Goal: Task Accomplishment & Management: Complete application form

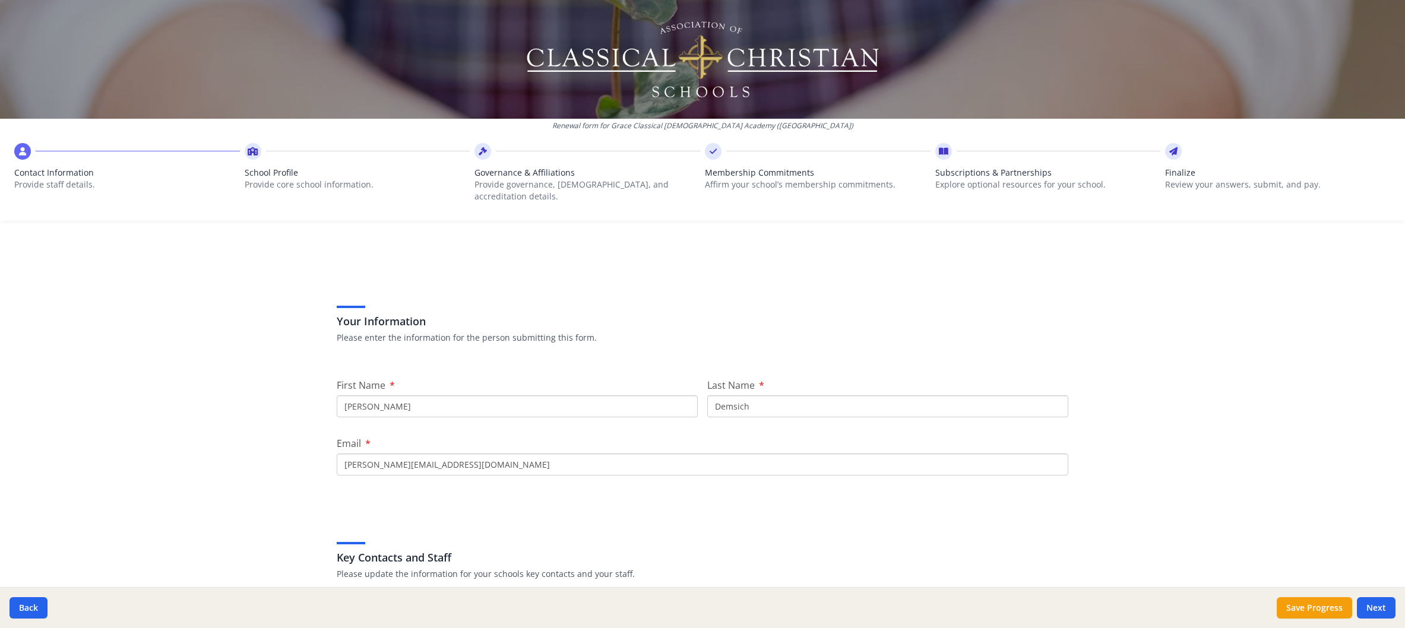
click at [255, 153] on icon at bounding box center [253, 151] width 11 height 12
click at [1386, 613] on button "Next" at bounding box center [1376, 607] width 39 height 21
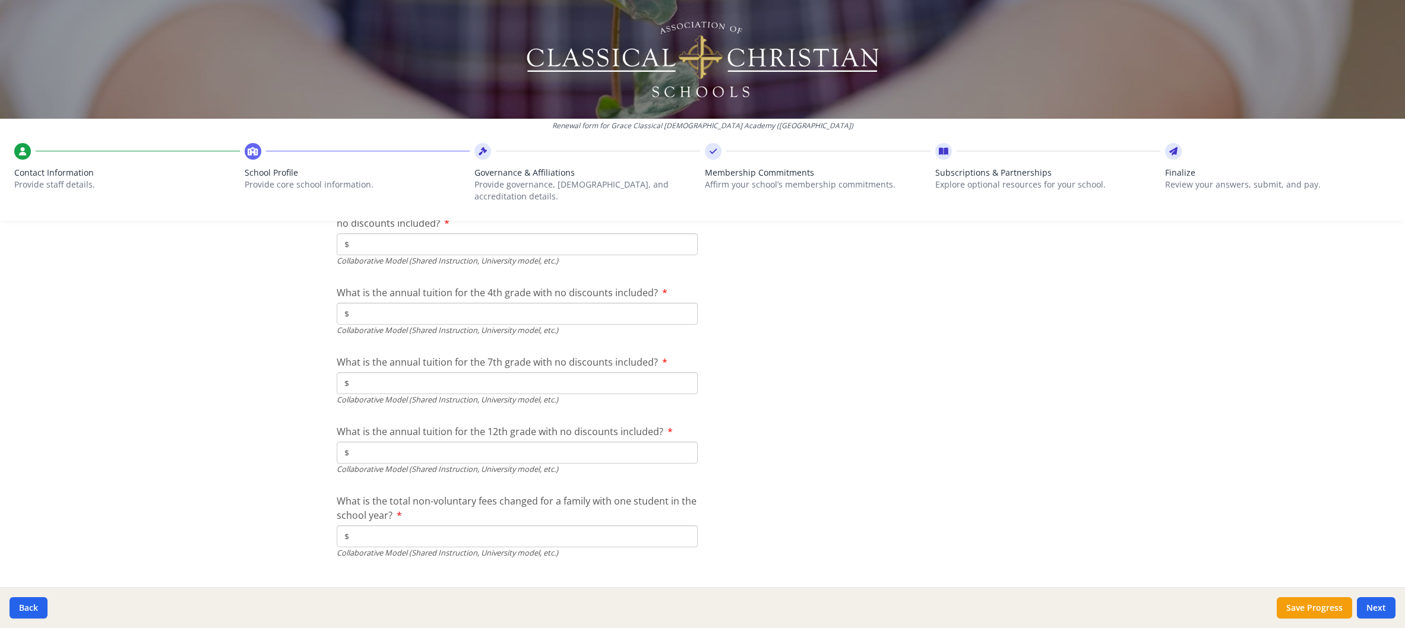
scroll to position [3792, 0]
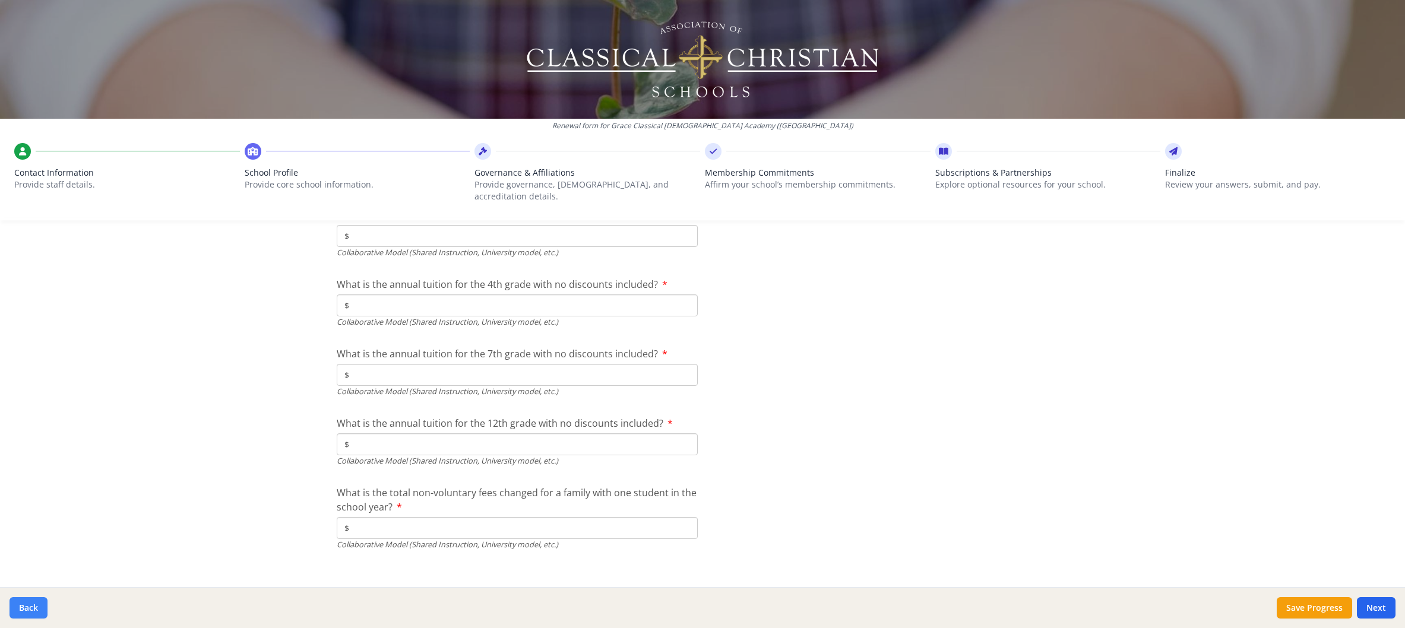
click at [30, 611] on button "Back" at bounding box center [28, 607] width 38 height 21
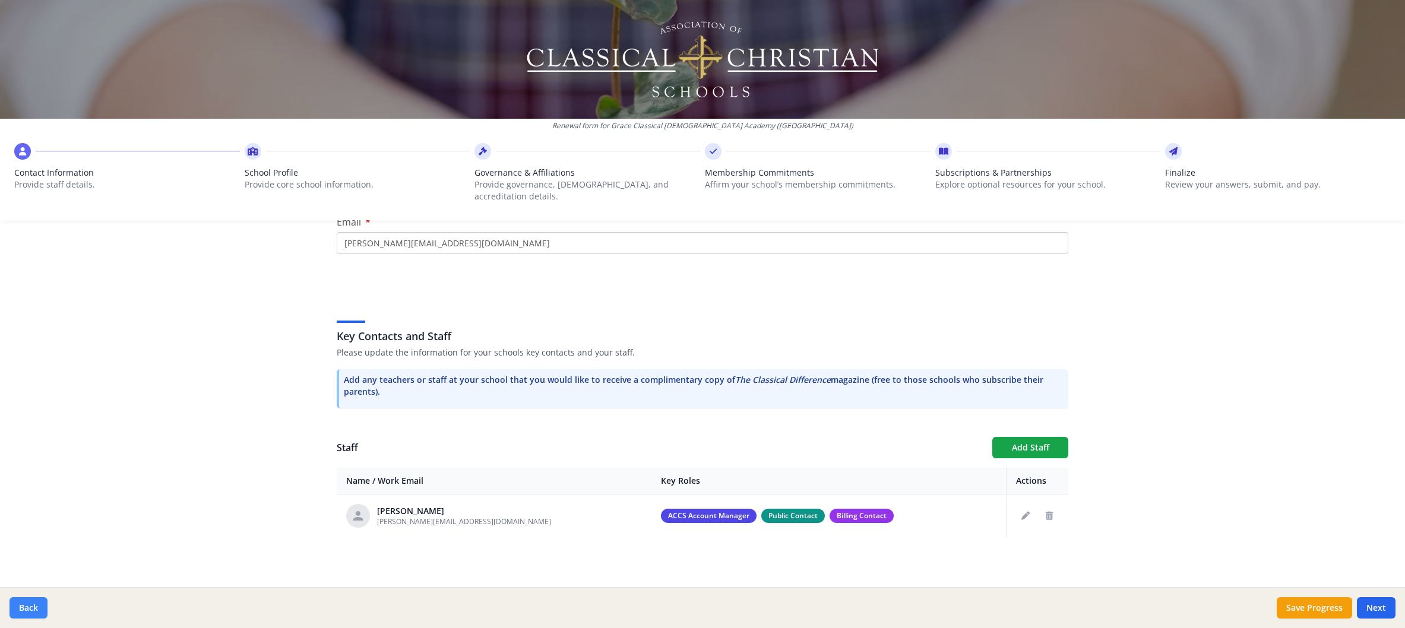
scroll to position [209, 0]
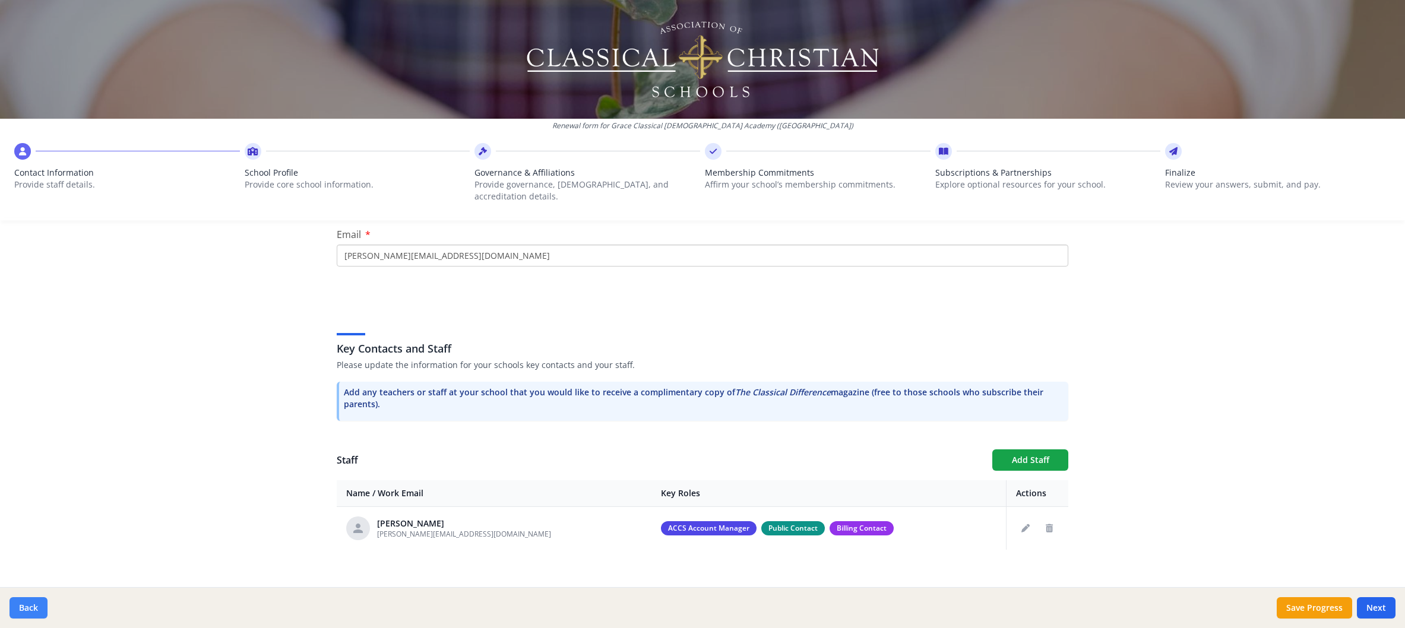
click at [31, 606] on button "Back" at bounding box center [28, 607] width 38 height 21
click at [287, 159] on div at bounding box center [358, 151] width 226 height 17
click at [256, 163] on div "School Profile Provide core school information." at bounding box center [358, 175] width 226 height 65
click at [1385, 609] on button "Next" at bounding box center [1376, 607] width 39 height 21
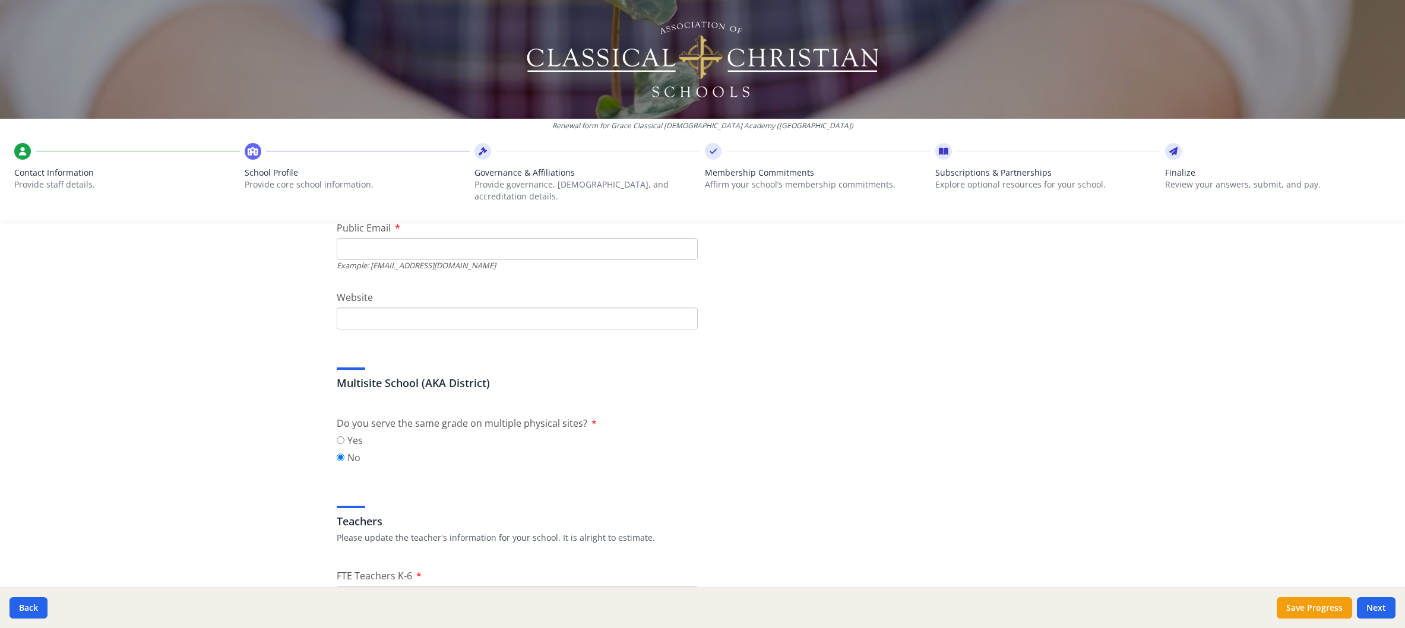
scroll to position [0, 0]
